Goal: Check status: Check status

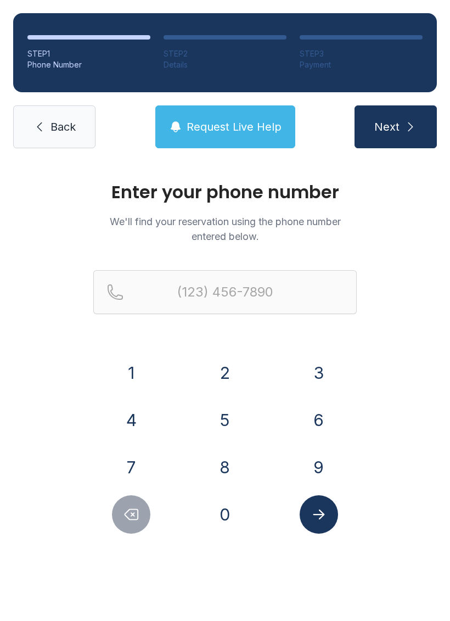
click at [123, 462] on button "7" at bounding box center [131, 467] width 38 height 38
click at [206, 489] on div "1 2 3 4 5 6 7 8 9 0" at bounding box center [224, 444] width 263 height 180
click at [240, 506] on button "0" at bounding box center [225, 514] width 38 height 38
click at [334, 410] on button "6" at bounding box center [319, 420] width 38 height 38
click at [321, 359] on button "3" at bounding box center [319, 373] width 38 height 38
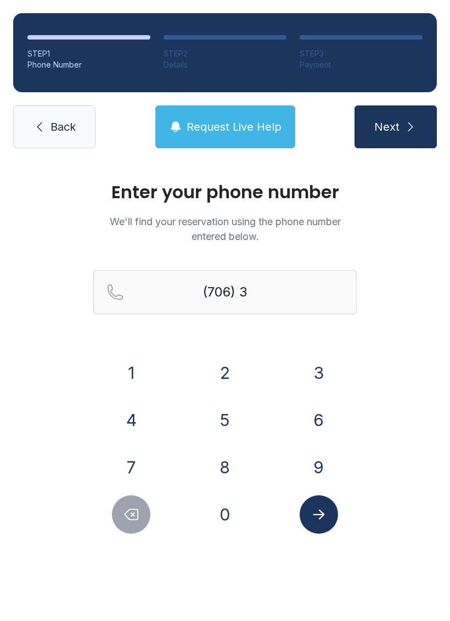
click at [240, 420] on button "5" at bounding box center [225, 420] width 38 height 38
click at [140, 356] on button "1" at bounding box center [131, 373] width 38 height 38
click at [323, 368] on button "3" at bounding box center [319, 373] width 38 height 38
click at [141, 459] on button "7" at bounding box center [131, 467] width 38 height 38
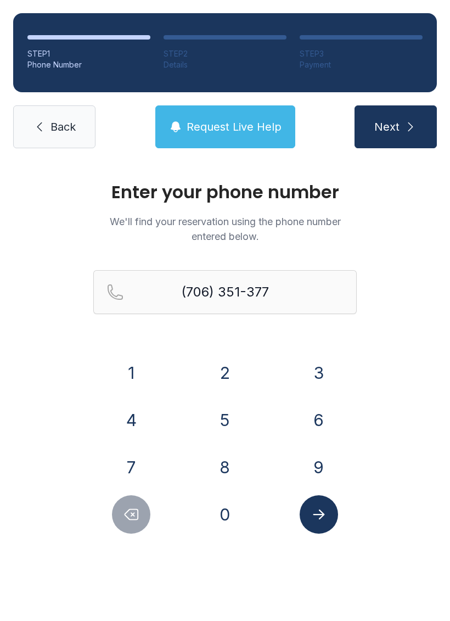
click at [133, 419] on button "4" at bounding box center [131, 420] width 38 height 38
type input "[PHONE_NUMBER]"
click at [326, 509] on icon "Submit lookup form" at bounding box center [319, 514] width 16 height 16
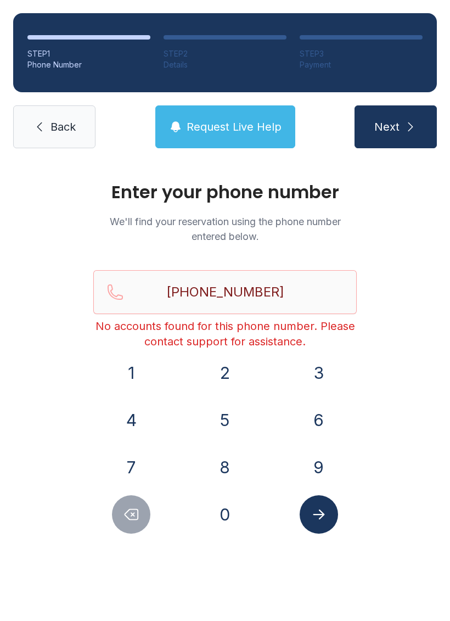
click at [323, 509] on icon "Submit lookup form" at bounding box center [319, 514] width 16 height 16
click at [383, 133] on span "Next" at bounding box center [386, 126] width 25 height 15
click at [309, 523] on button "Submit lookup form" at bounding box center [319, 514] width 38 height 38
click at [46, 117] on link "Back" at bounding box center [54, 126] width 82 height 43
